Goal: Information Seeking & Learning: Learn about a topic

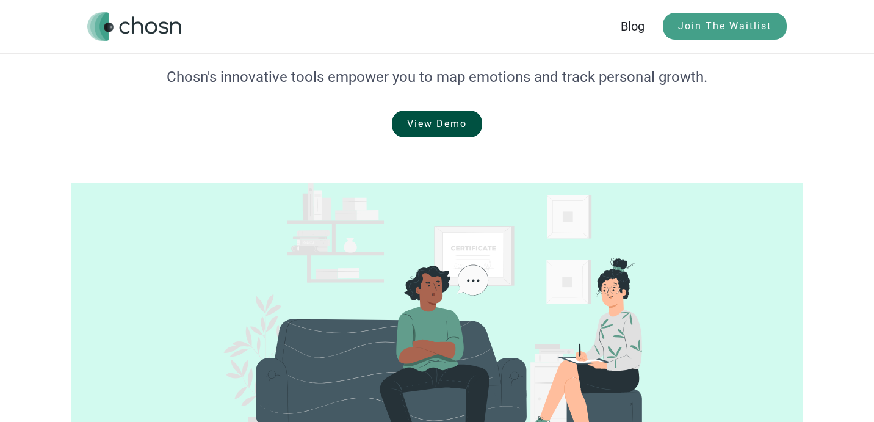
scroll to position [96, 0]
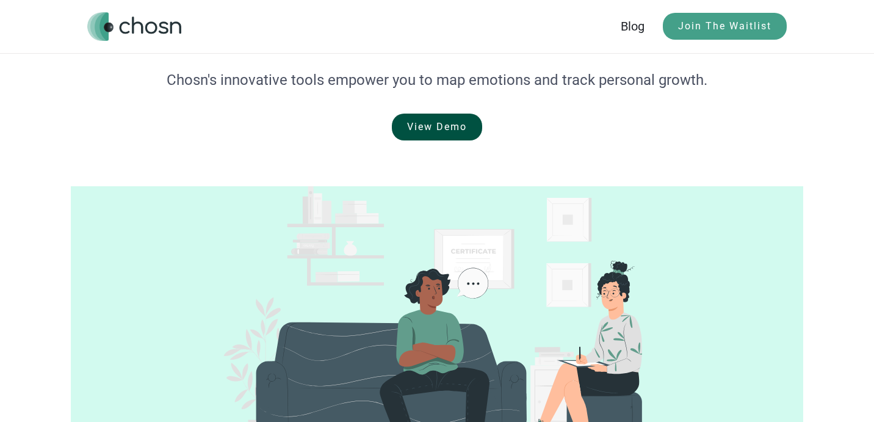
click at [460, 123] on link "View Demo" at bounding box center [437, 127] width 90 height 27
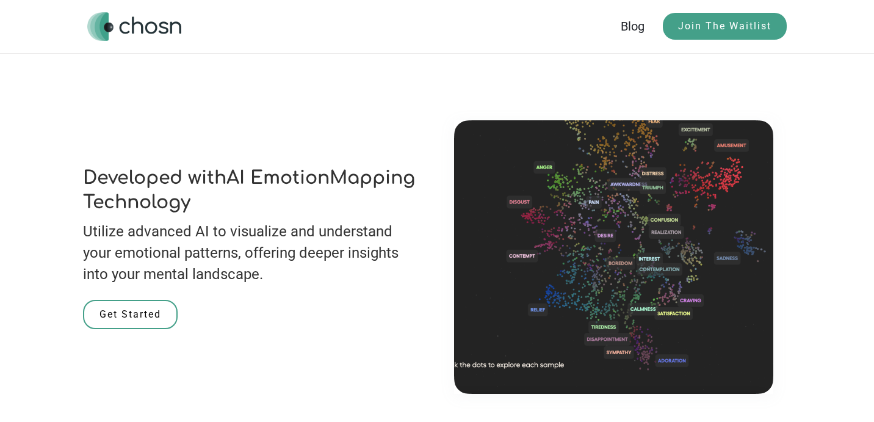
scroll to position [682, 0]
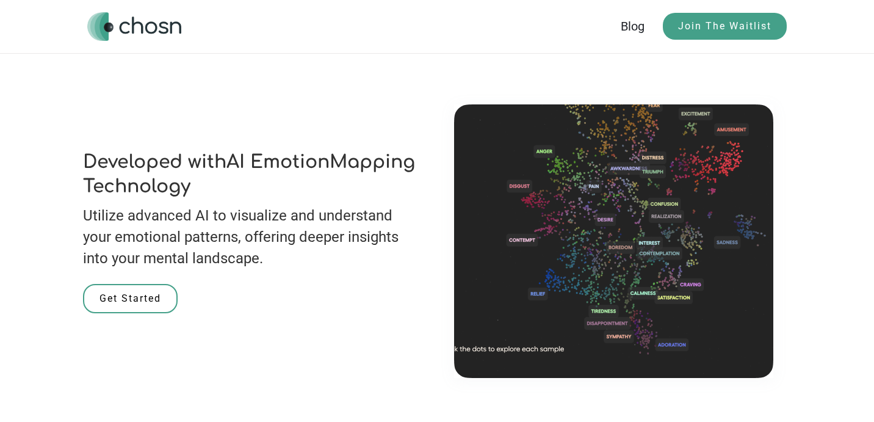
click at [288, 176] on h2 "Developed with AI Emotion Mapping Technology" at bounding box center [251, 174] width 337 height 49
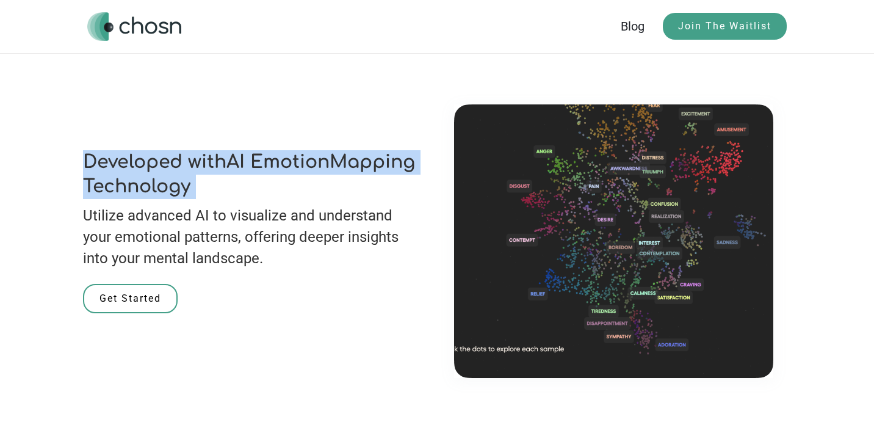
click at [288, 176] on h2 "Developed with AI Emotion Mapping Technology" at bounding box center [251, 174] width 337 height 49
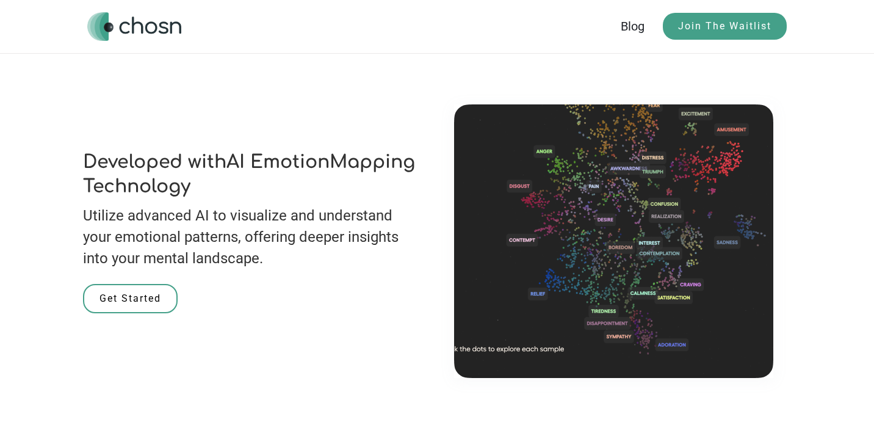
click at [277, 248] on p "Utilize advanced AI to visualize and understand your emotional patterns, offeri…" at bounding box center [251, 237] width 337 height 64
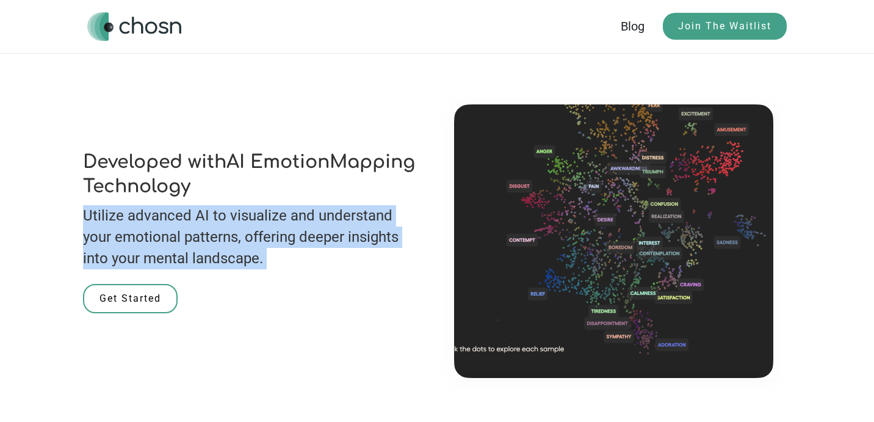
click at [277, 248] on p "Utilize advanced AI to visualize and understand your emotional patterns, offeri…" at bounding box center [251, 237] width 337 height 64
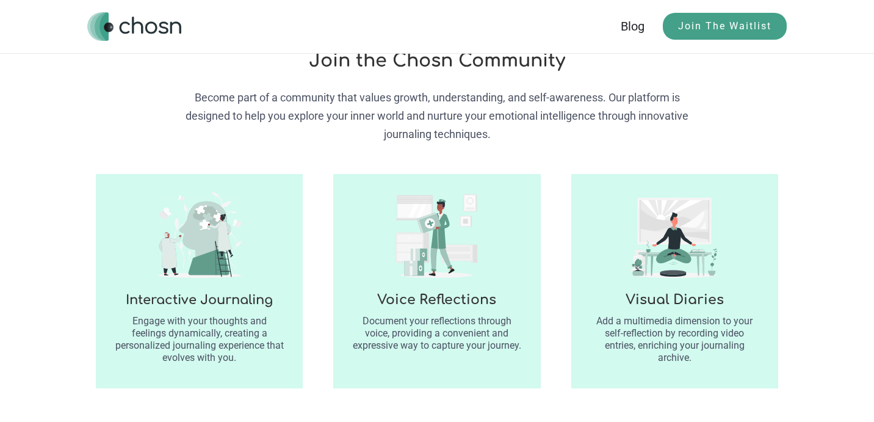
scroll to position [1540, 0]
